Goal: Share content

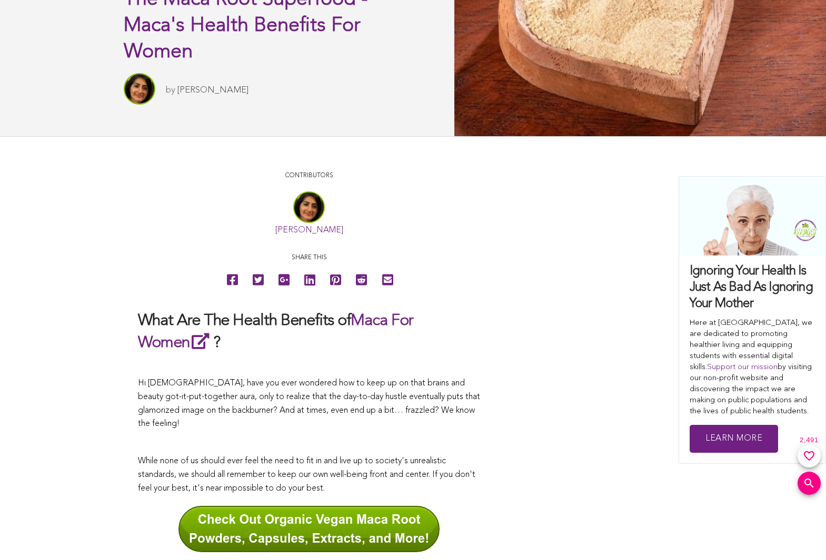
scroll to position [467, 0]
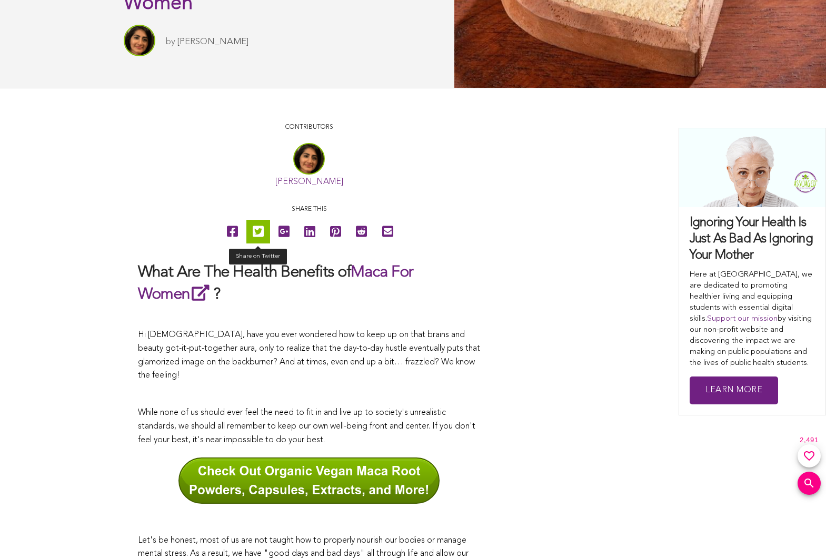
click at [258, 231] on icon at bounding box center [258, 232] width 11 height 24
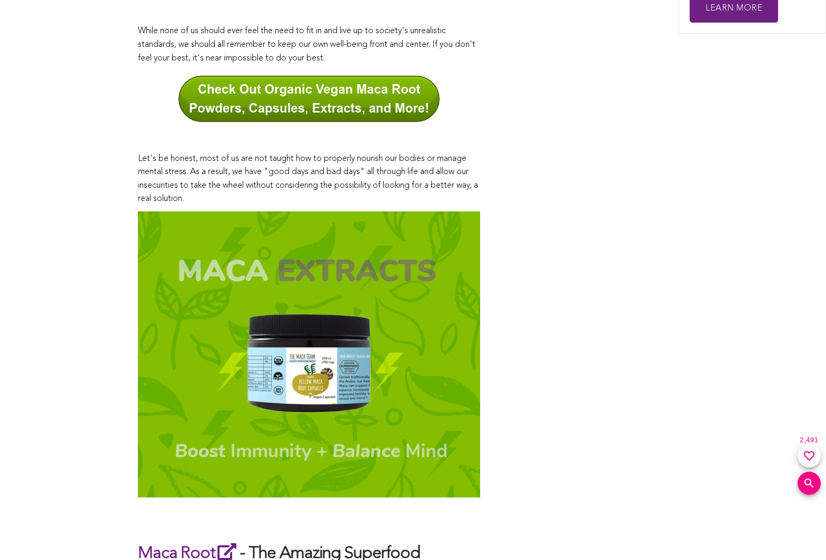
scroll to position [81, 0]
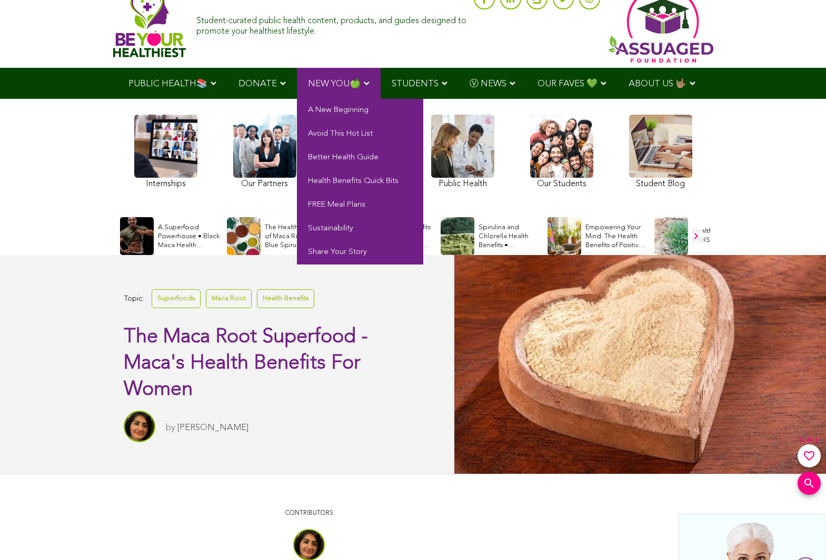
click at [337, 83] on span "NEW YOU🍏" at bounding box center [334, 83] width 53 height 9
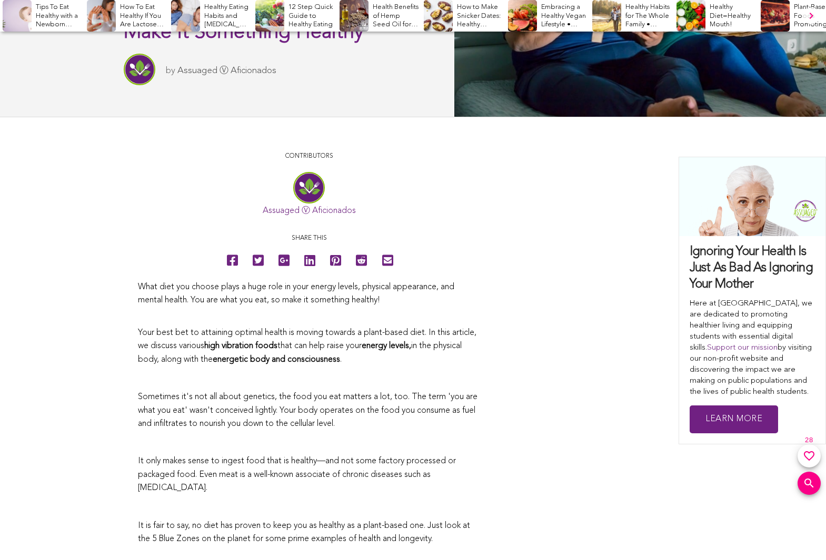
scroll to position [388, 0]
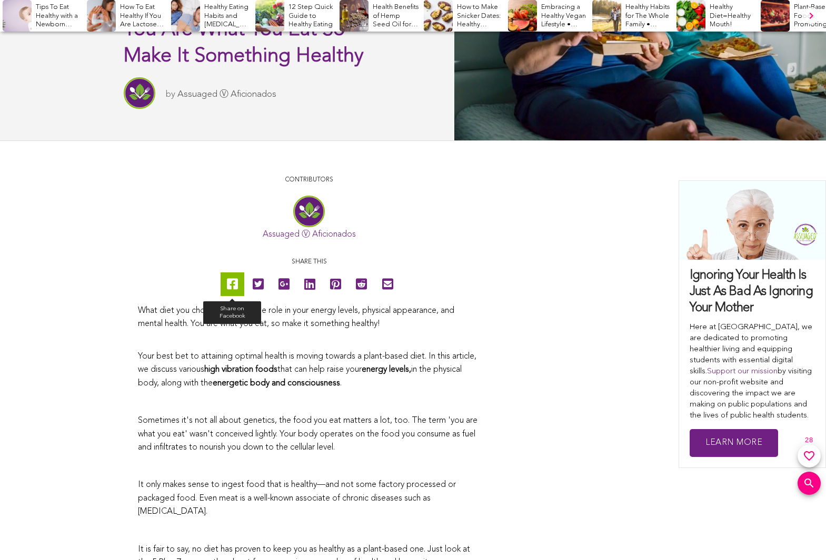
click at [232, 284] on icon at bounding box center [232, 285] width 11 height 24
